Goal: Transaction & Acquisition: Download file/media

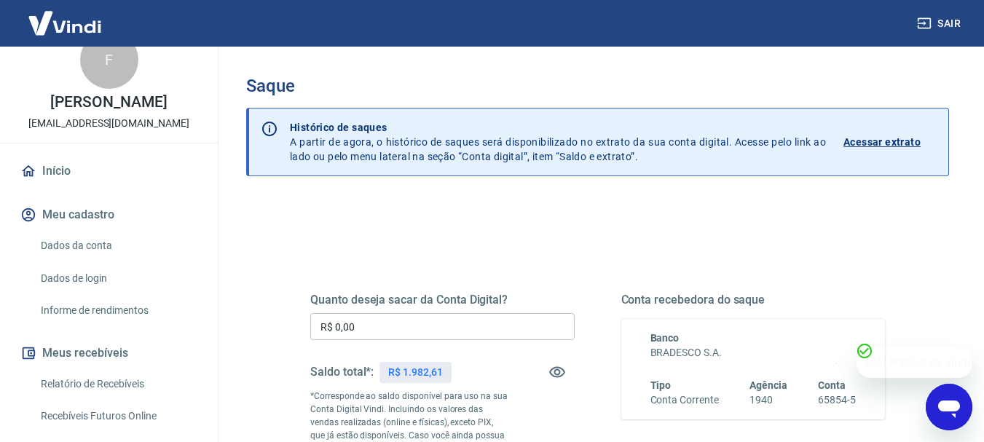
scroll to position [73, 0]
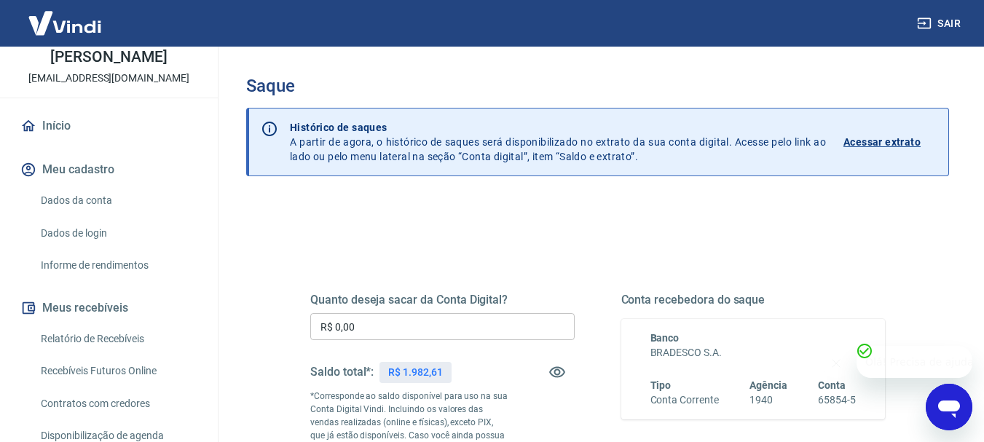
click at [77, 351] on link "Relatório de Recebíveis" at bounding box center [117, 339] width 165 height 30
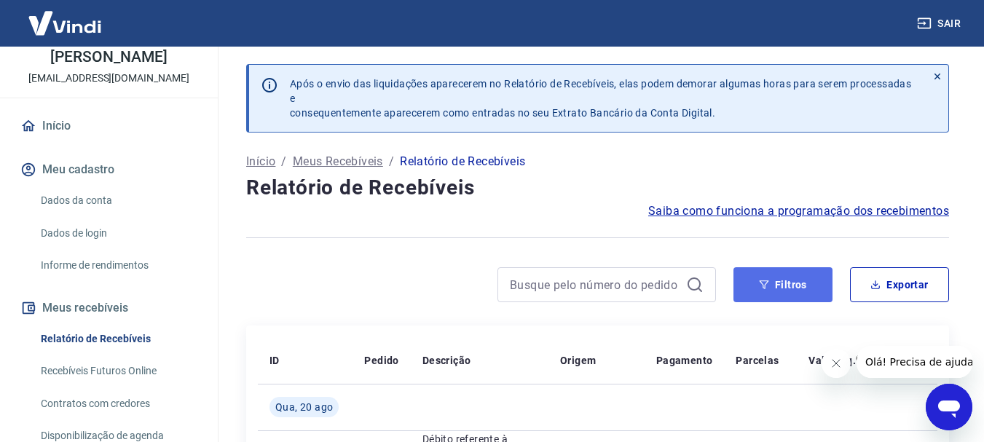
click at [739, 282] on button "Filtros" at bounding box center [783, 284] width 99 height 35
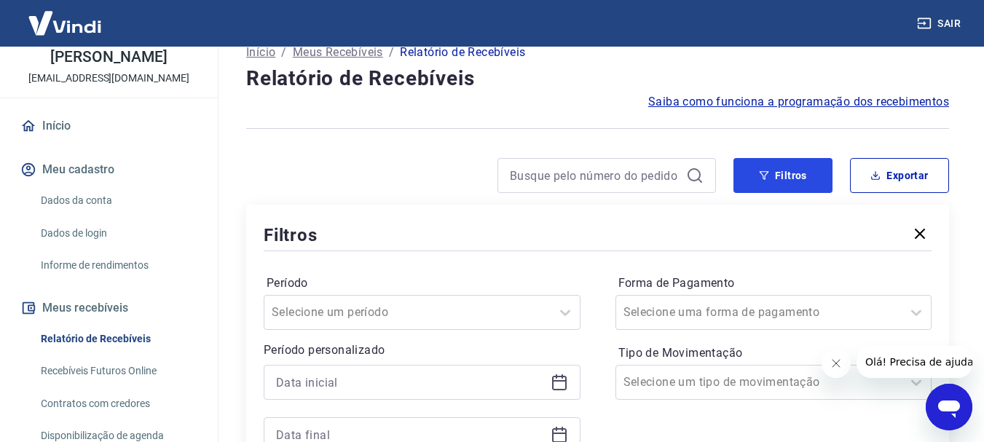
scroll to position [146, 0]
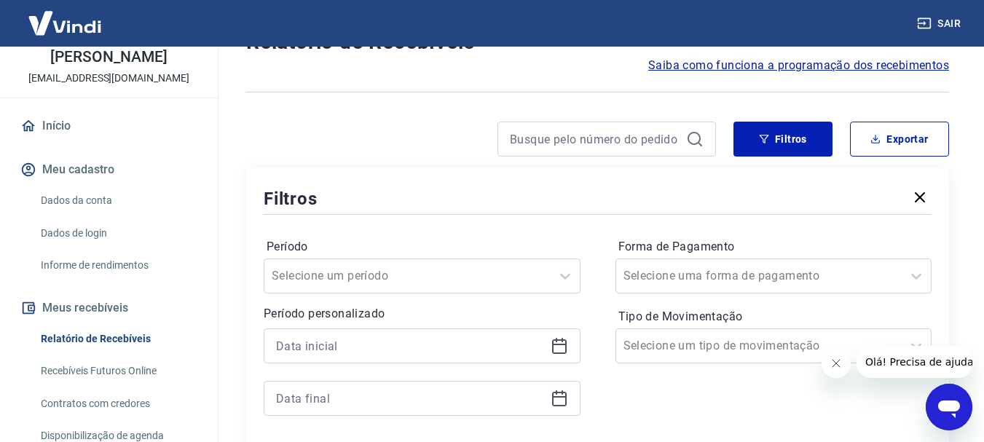
click at [559, 345] on icon at bounding box center [559, 344] width 15 height 1
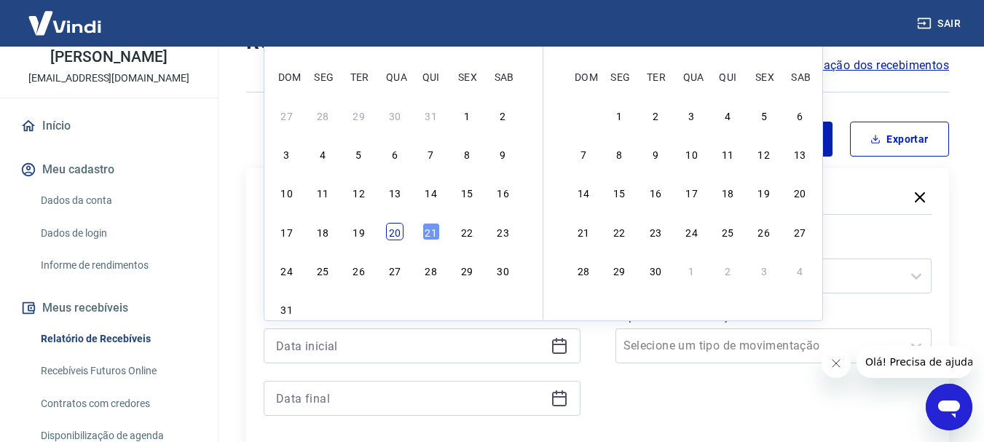
click at [400, 235] on div "20" at bounding box center [394, 231] width 17 height 17
type input "[DATE]"
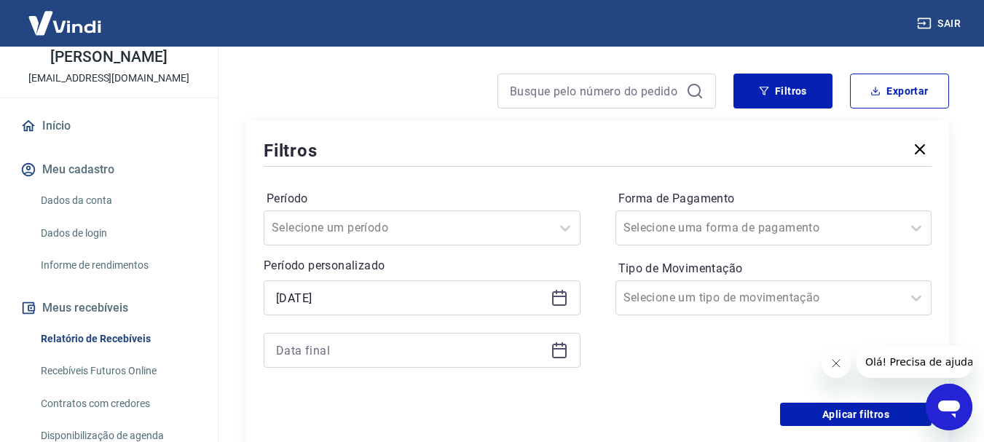
scroll to position [219, 0]
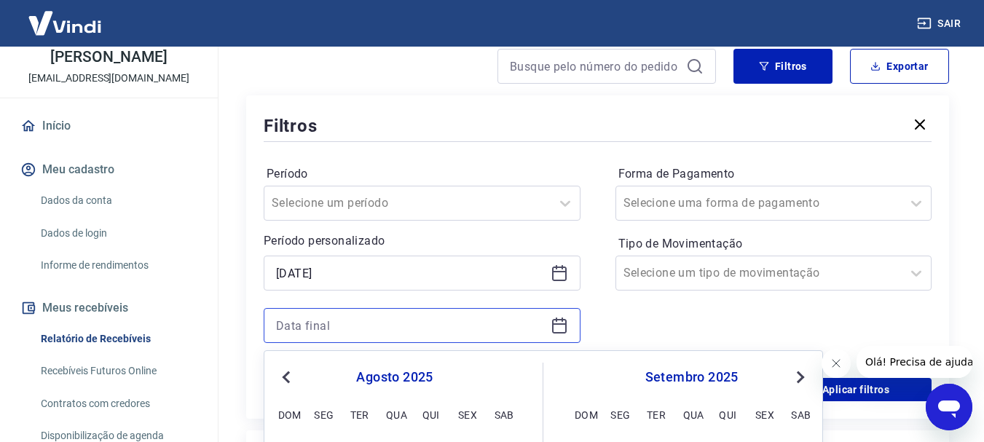
click at [518, 326] on input at bounding box center [410, 326] width 269 height 22
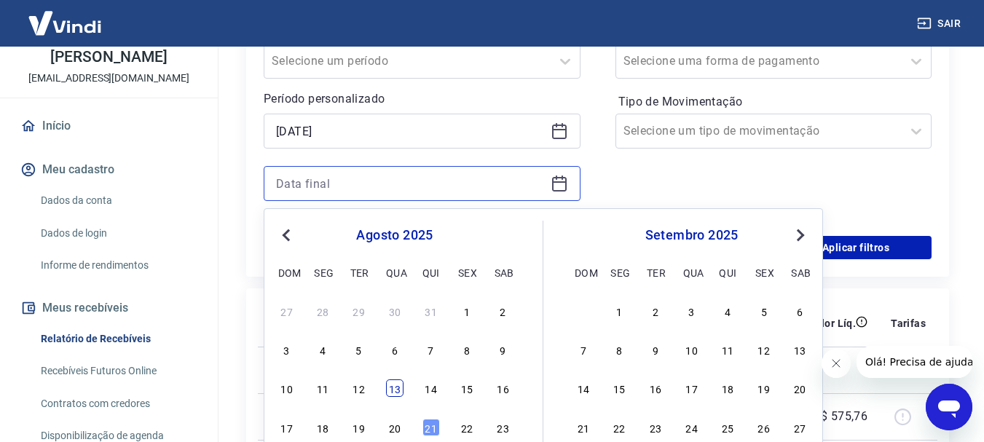
scroll to position [364, 0]
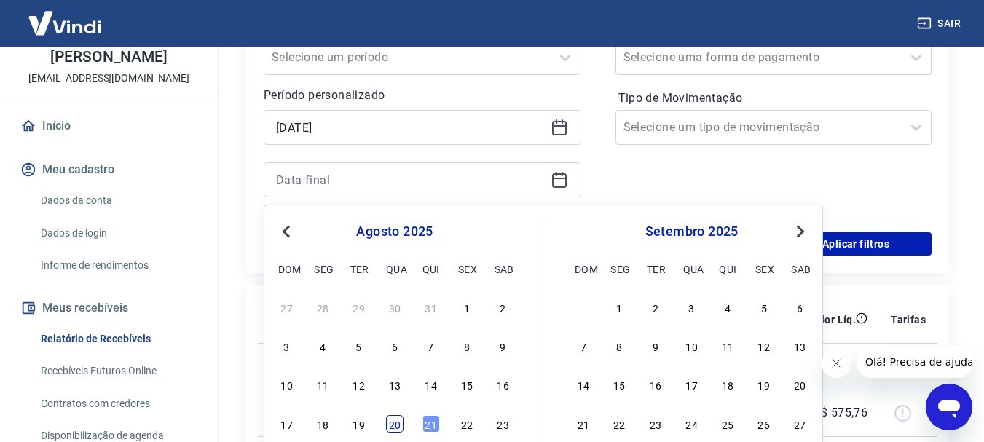
click at [392, 420] on div "20" at bounding box center [394, 423] width 17 height 17
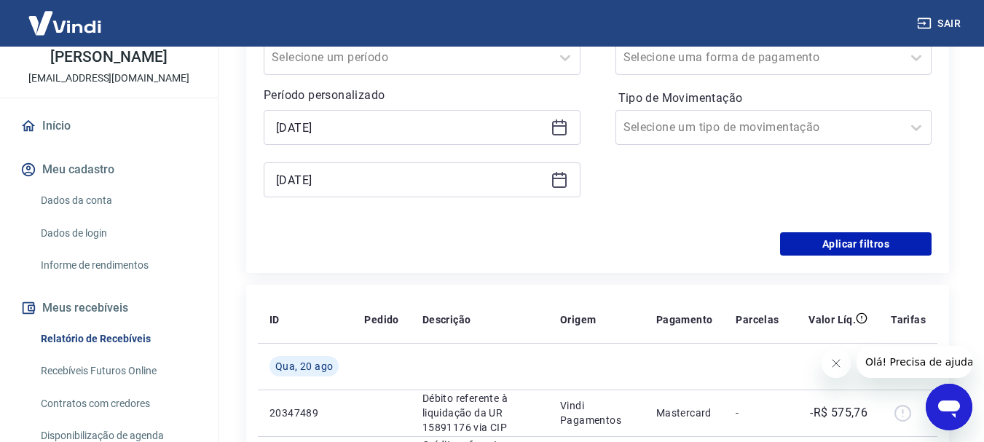
type input "[DATE]"
click at [834, 237] on button "Aplicar filtros" at bounding box center [856, 243] width 152 height 23
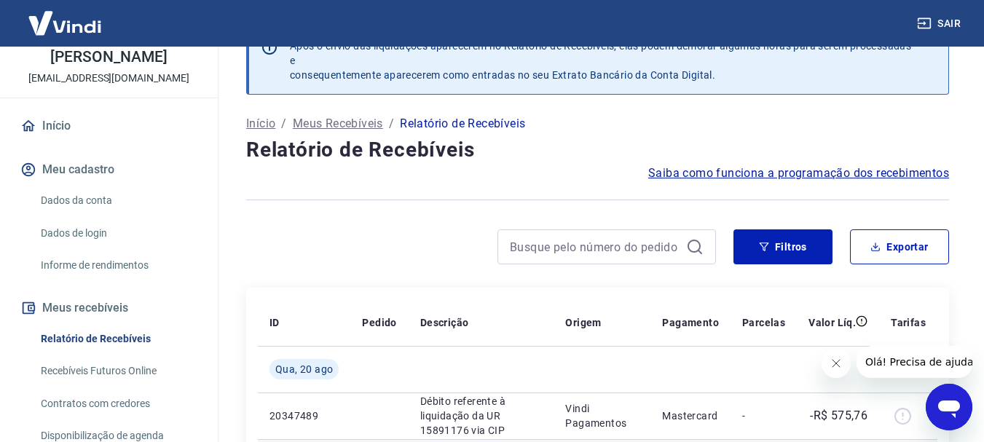
scroll to position [73, 0]
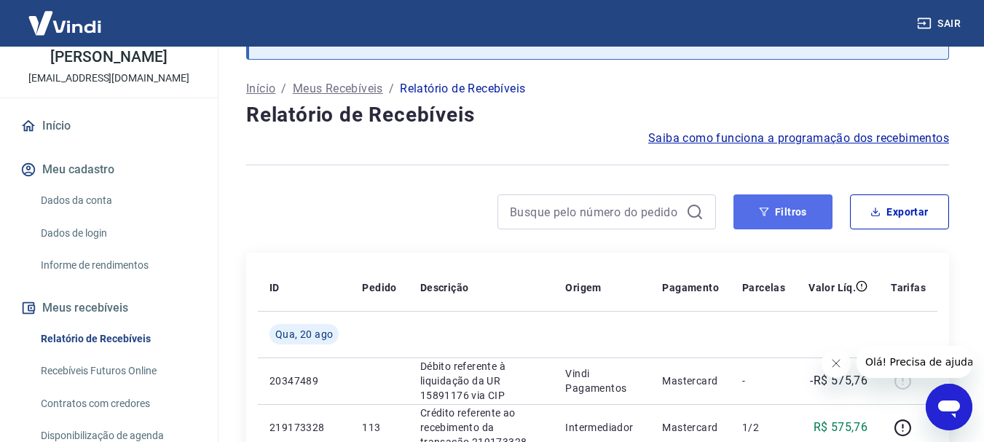
click at [781, 212] on button "Filtros" at bounding box center [783, 211] width 99 height 35
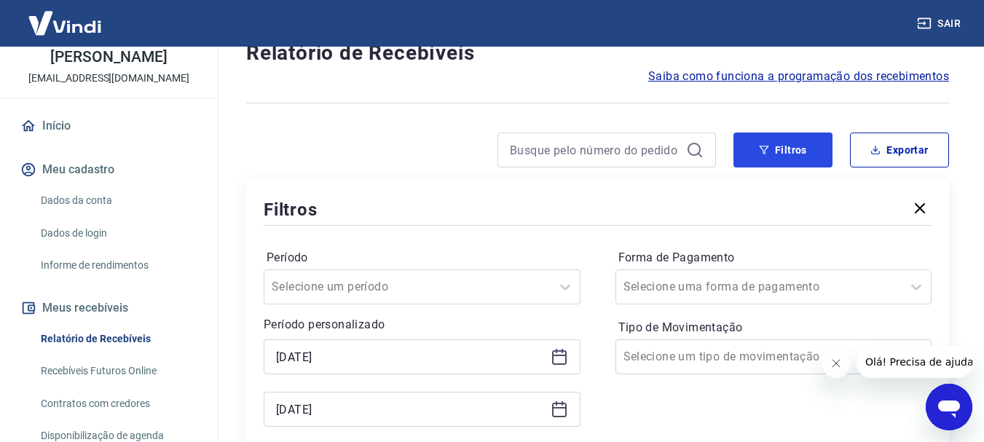
scroll to position [219, 0]
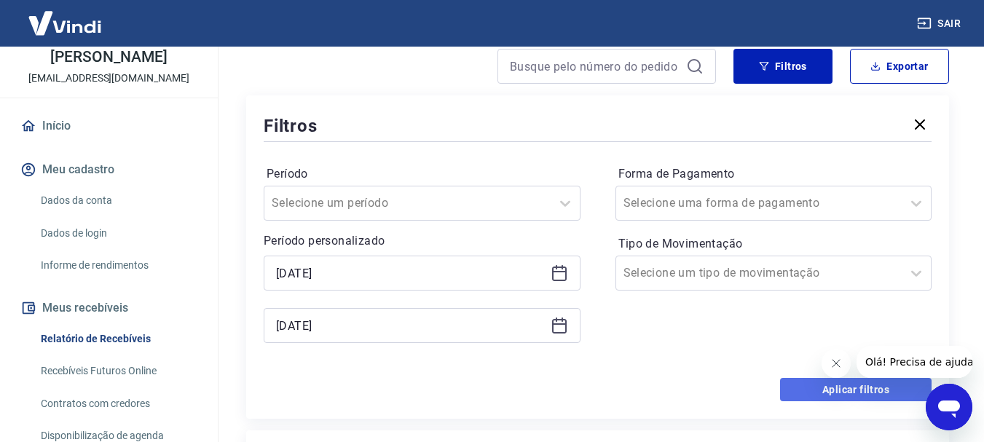
click at [806, 385] on button "Aplicar filtros" at bounding box center [856, 389] width 152 height 23
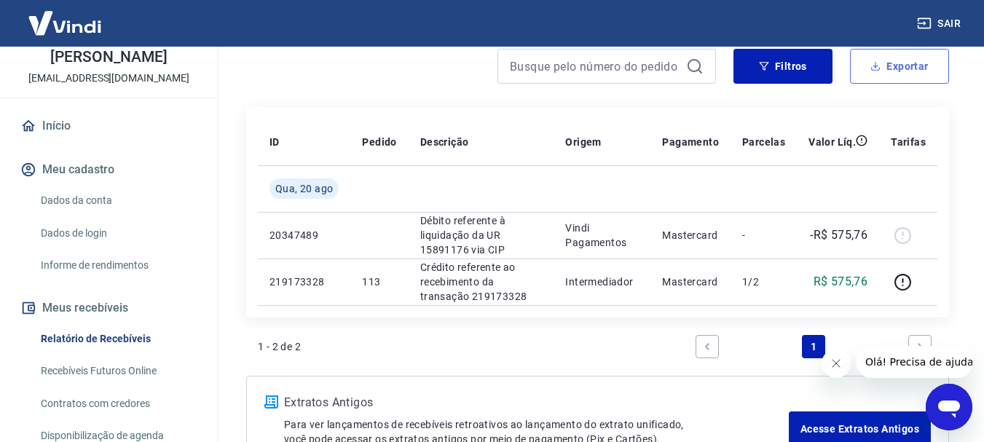
click at [872, 64] on icon "button" at bounding box center [875, 66] width 10 height 10
type input "[DATE]"
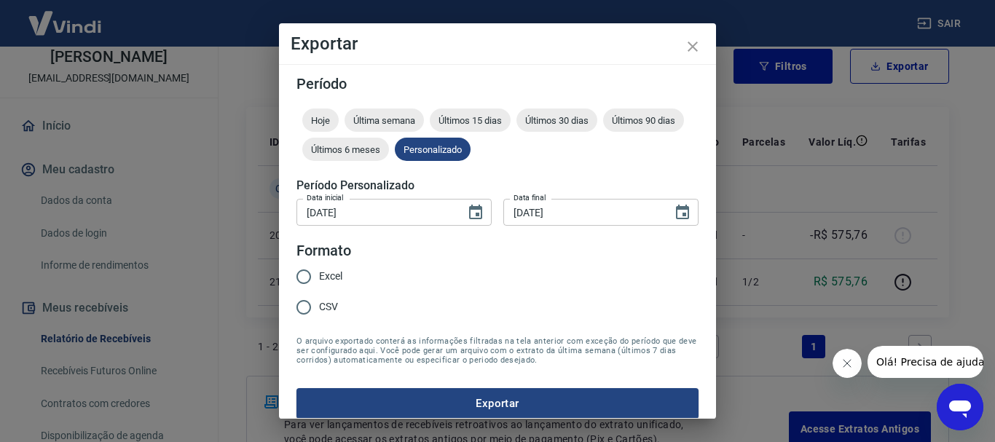
click at [302, 277] on input "Excel" at bounding box center [303, 276] width 31 height 31
radio input "true"
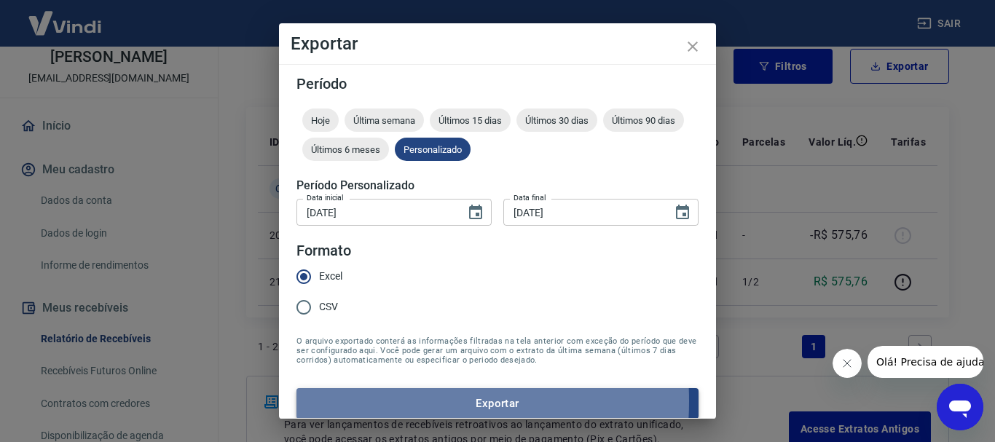
click at [374, 401] on button "Exportar" at bounding box center [497, 403] width 402 height 31
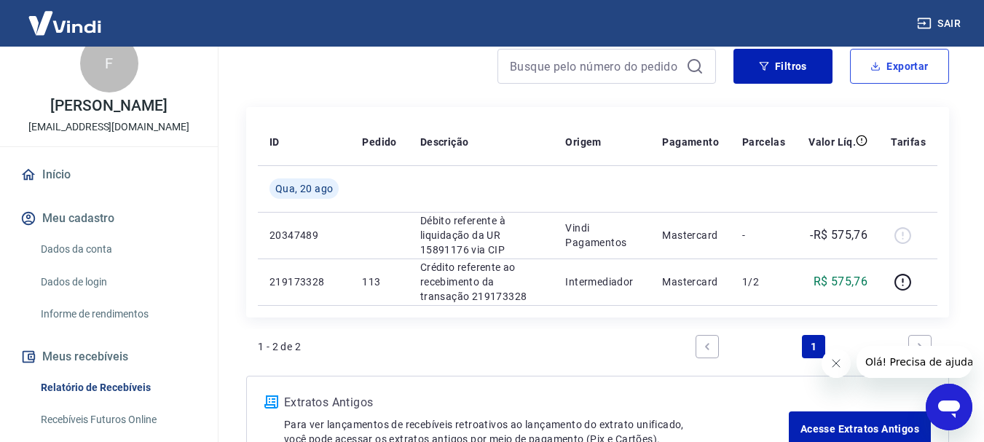
scroll to position [0, 0]
